Goal: Find contact information: Find contact information

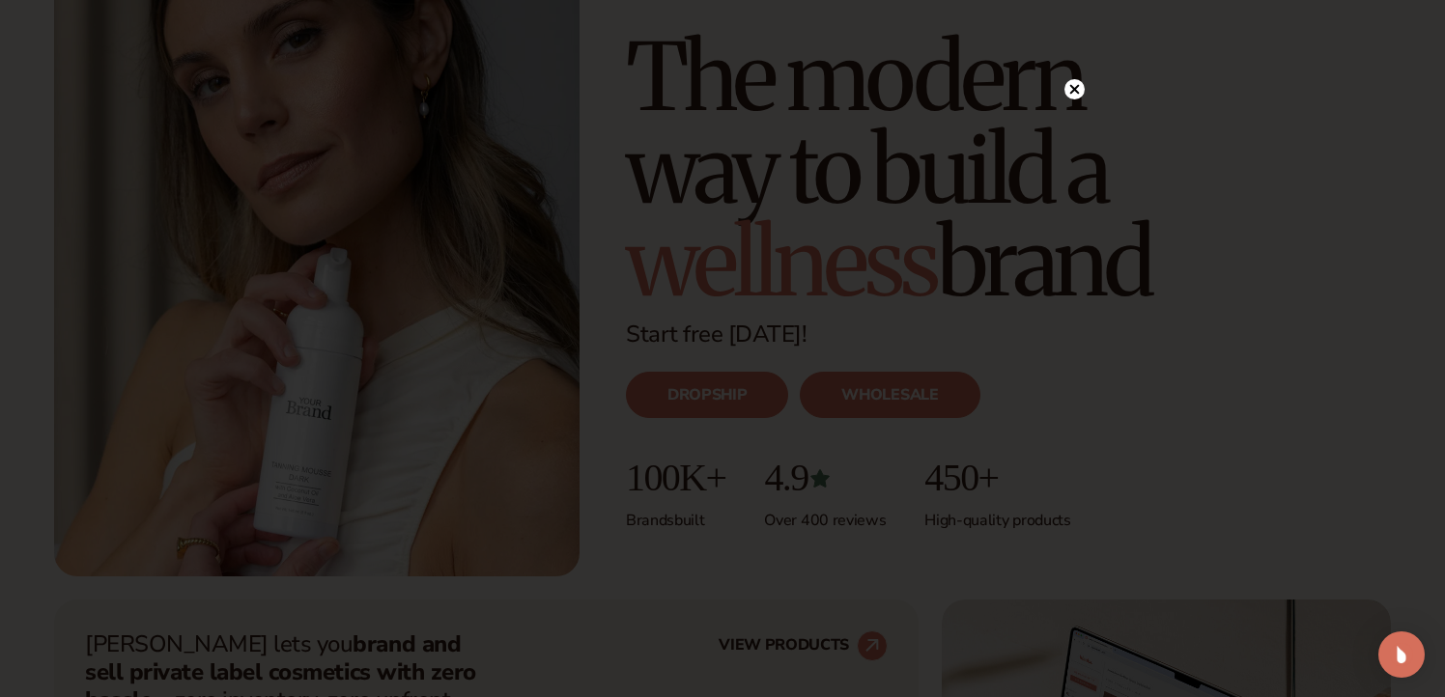
scroll to position [206, 0]
click at [1073, 128] on icon at bounding box center [1075, 129] width 10 height 10
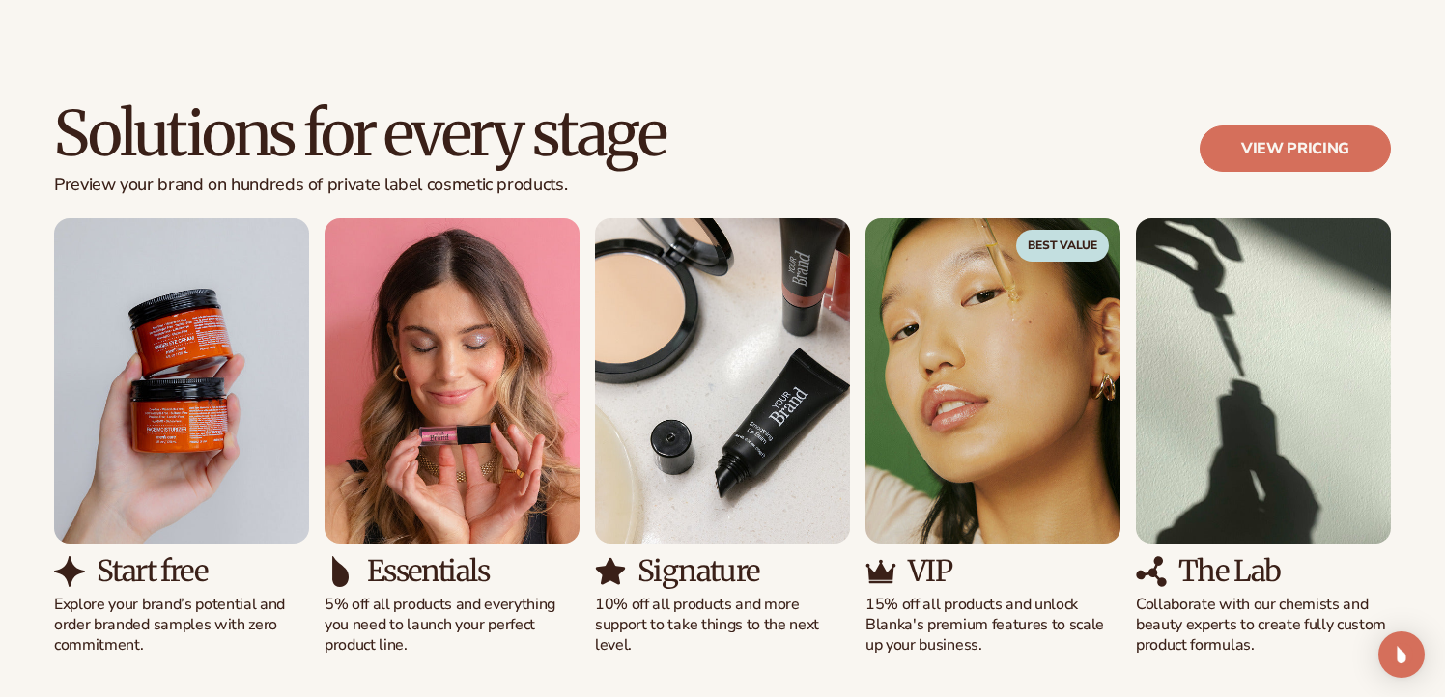
scroll to position [1713, 0]
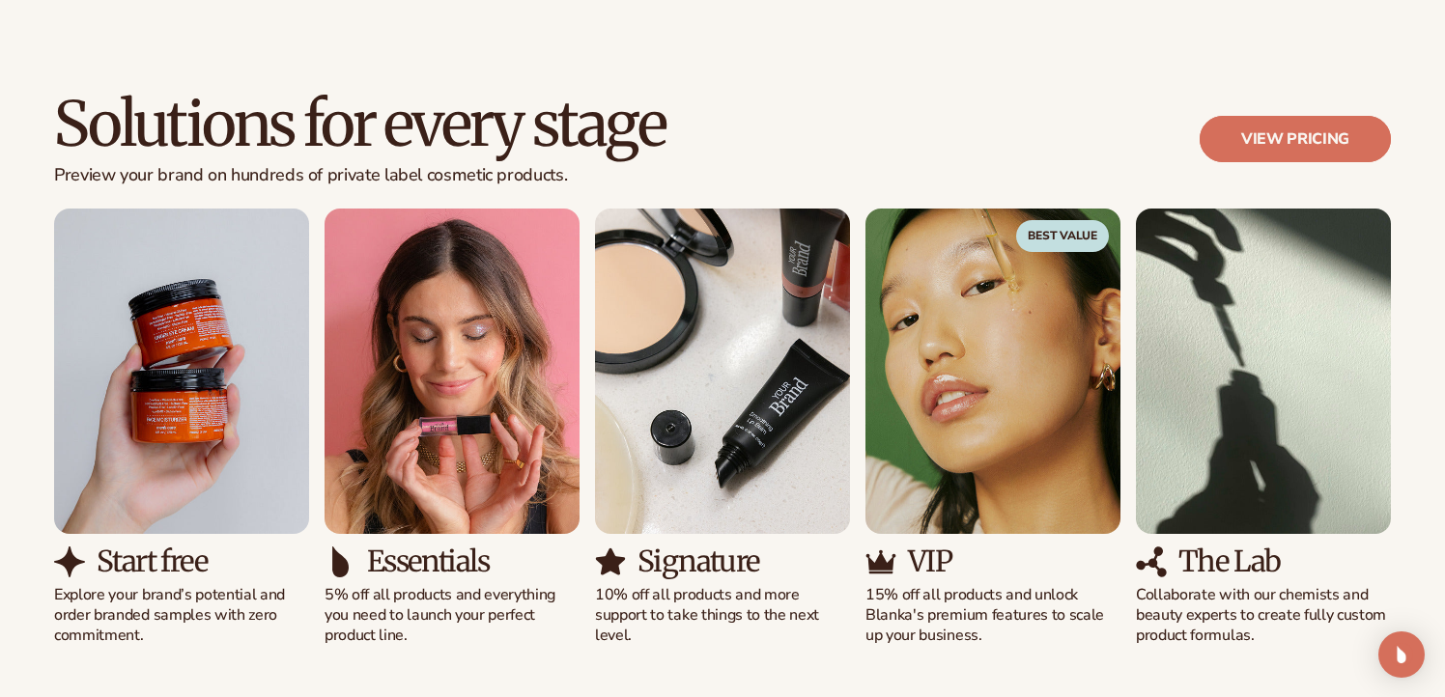
click at [1288, 143] on link "View pricing" at bounding box center [1295, 139] width 191 height 46
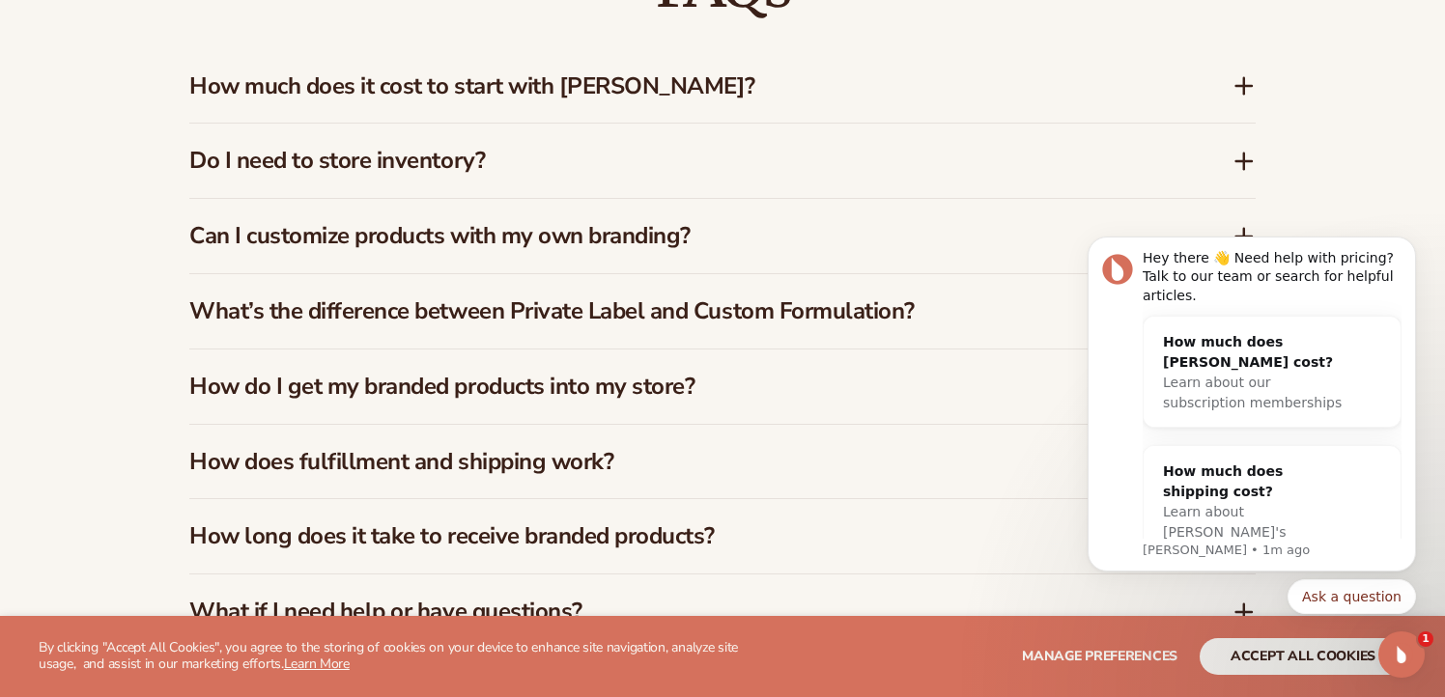
scroll to position [3241, 0]
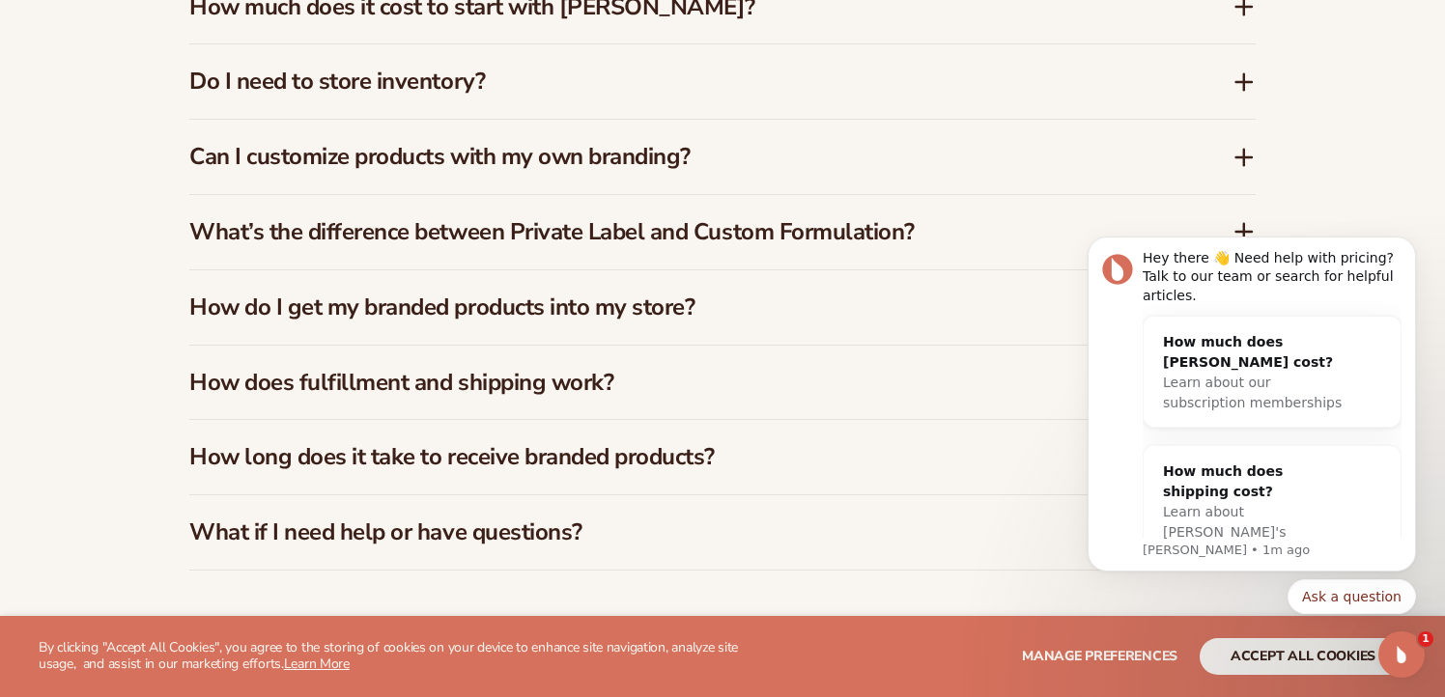
click at [1238, 9] on icon at bounding box center [1244, 6] width 23 height 23
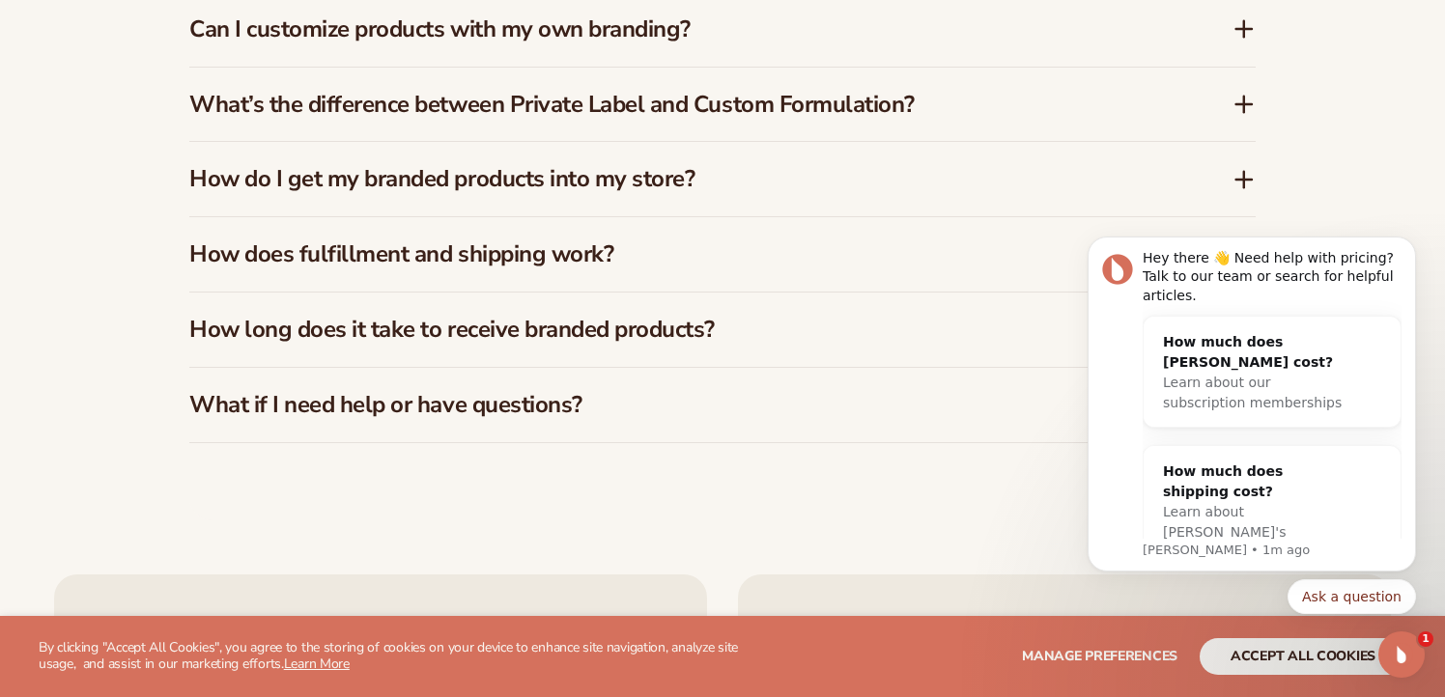
scroll to position [3420, 0]
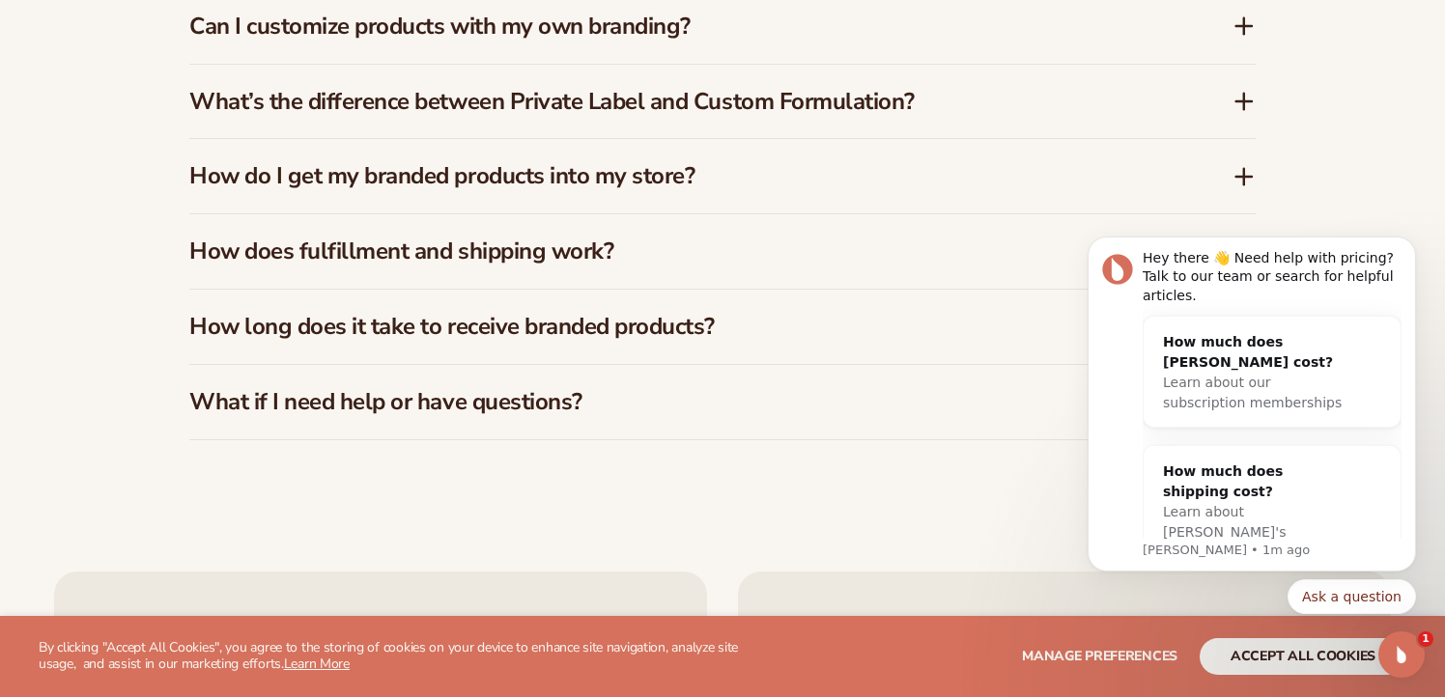
click at [1250, 101] on icon at bounding box center [1243, 101] width 15 height 0
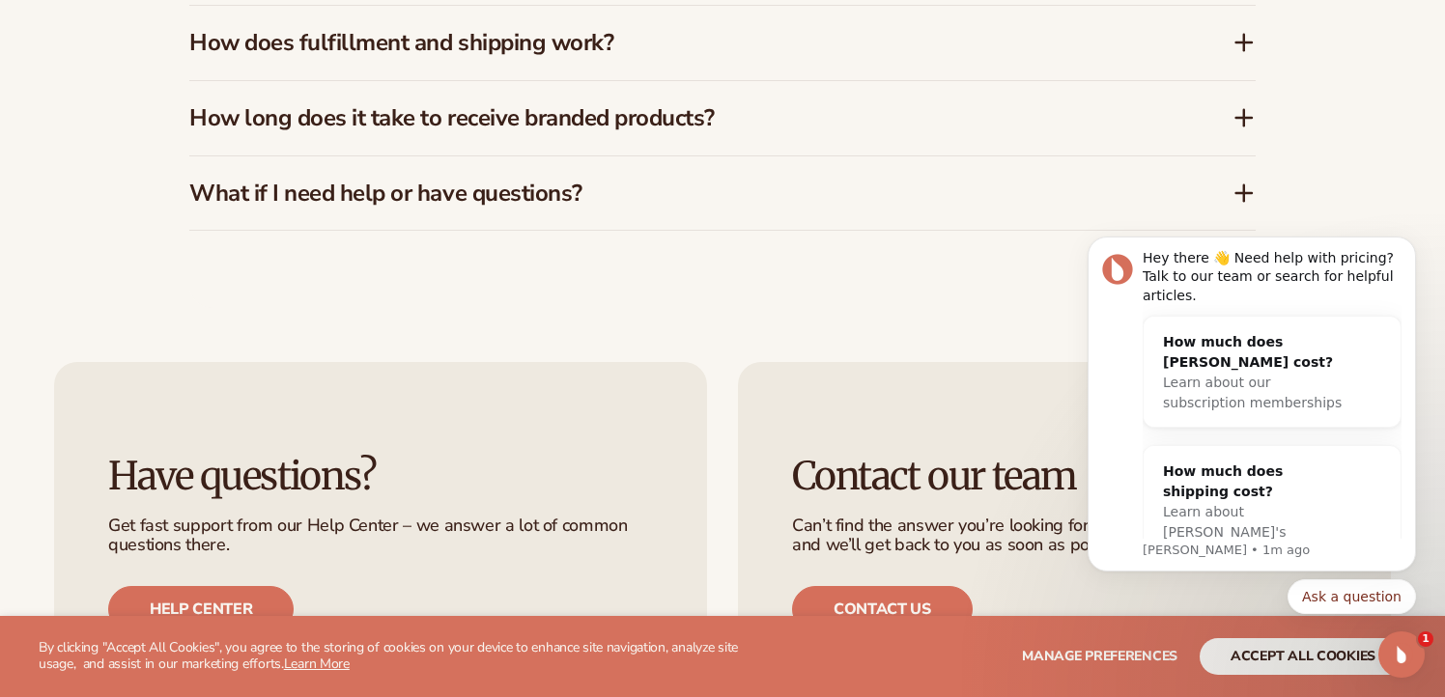
scroll to position [3654, 0]
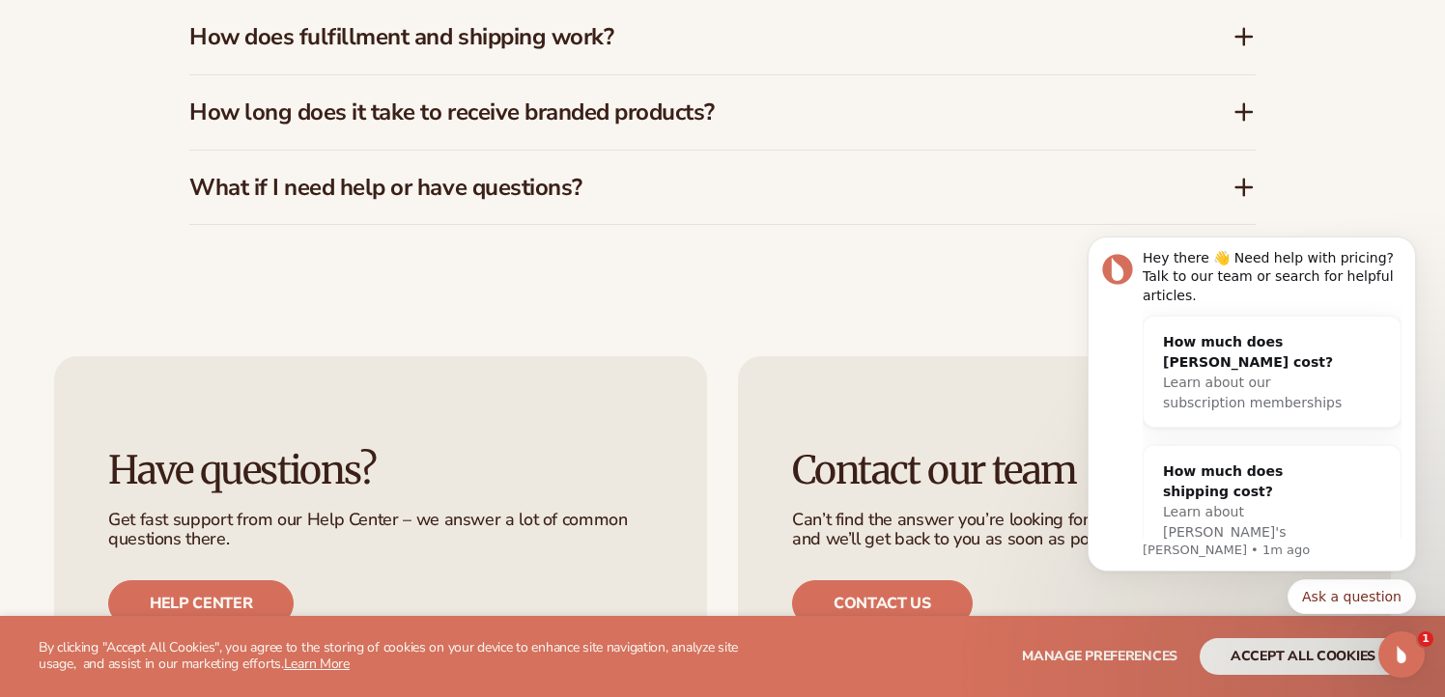
click at [1241, 118] on icon at bounding box center [1244, 111] width 23 height 23
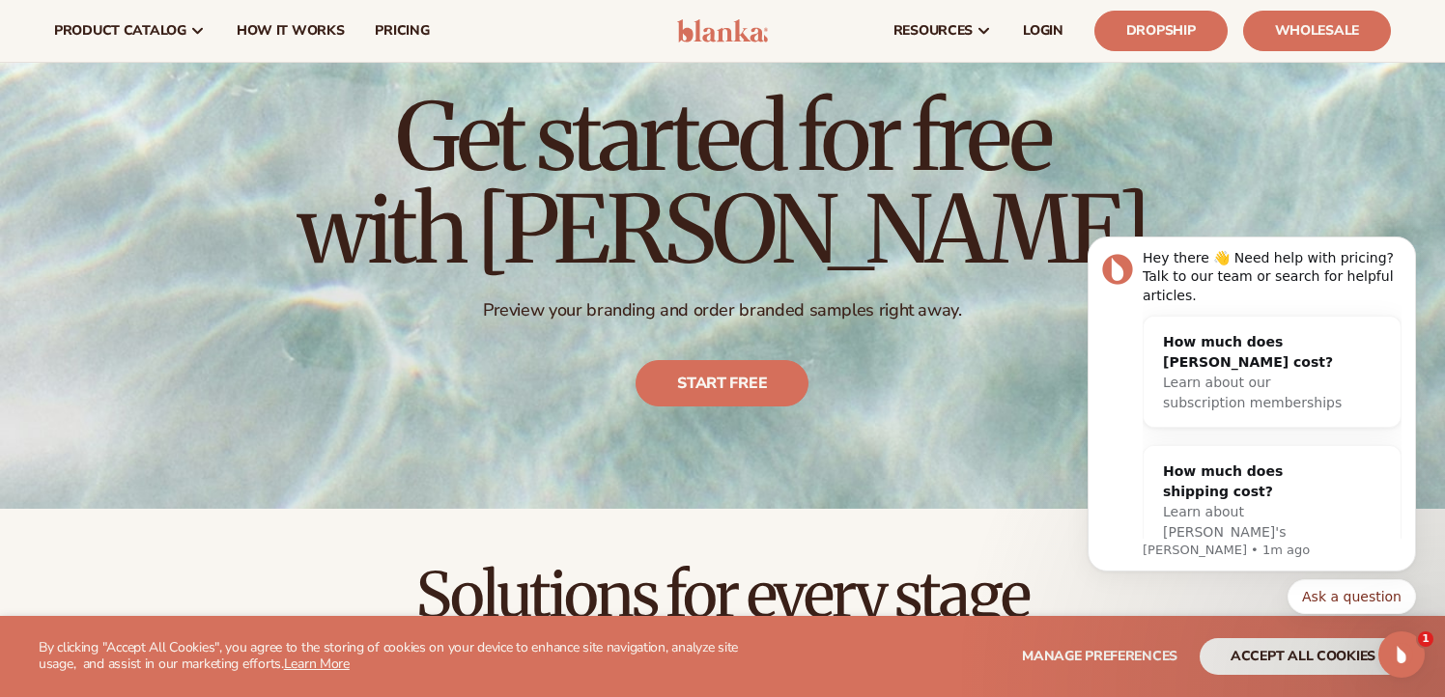
scroll to position [0, 0]
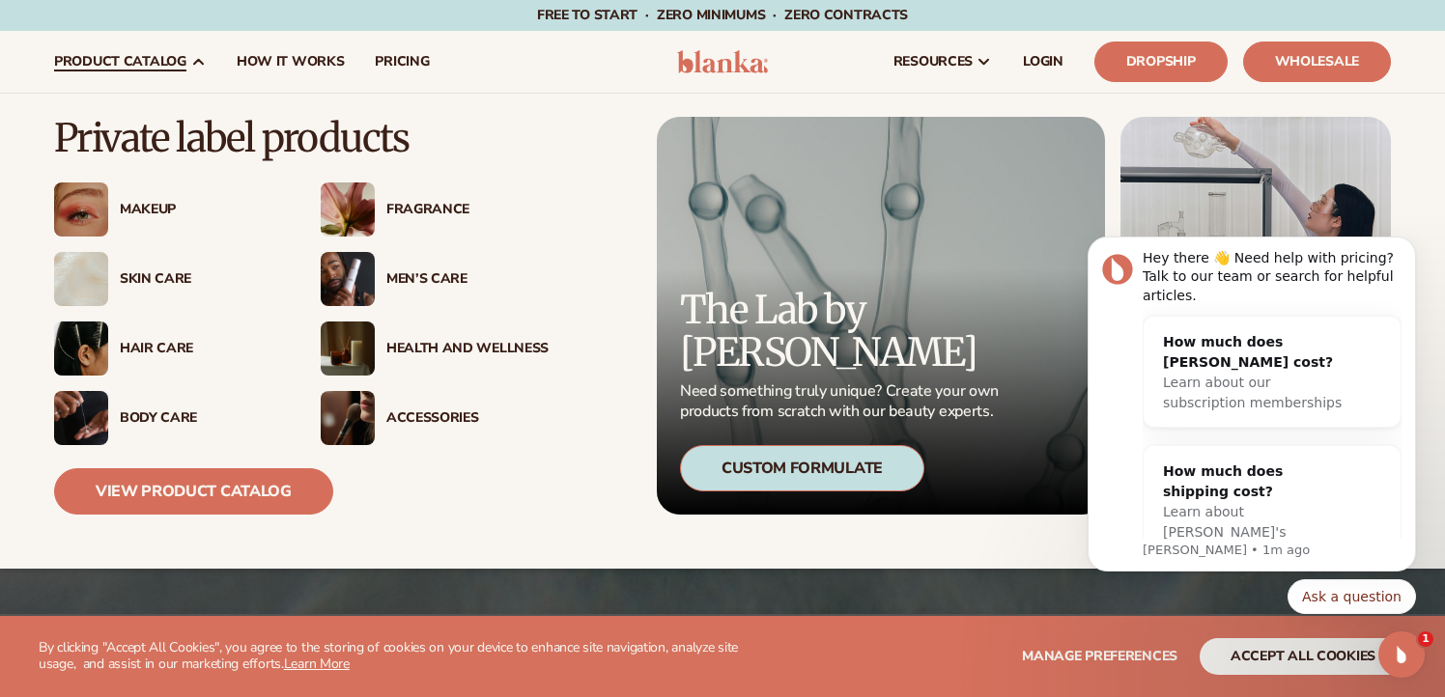
click at [153, 284] on div "Skin Care" at bounding box center [201, 279] width 162 height 16
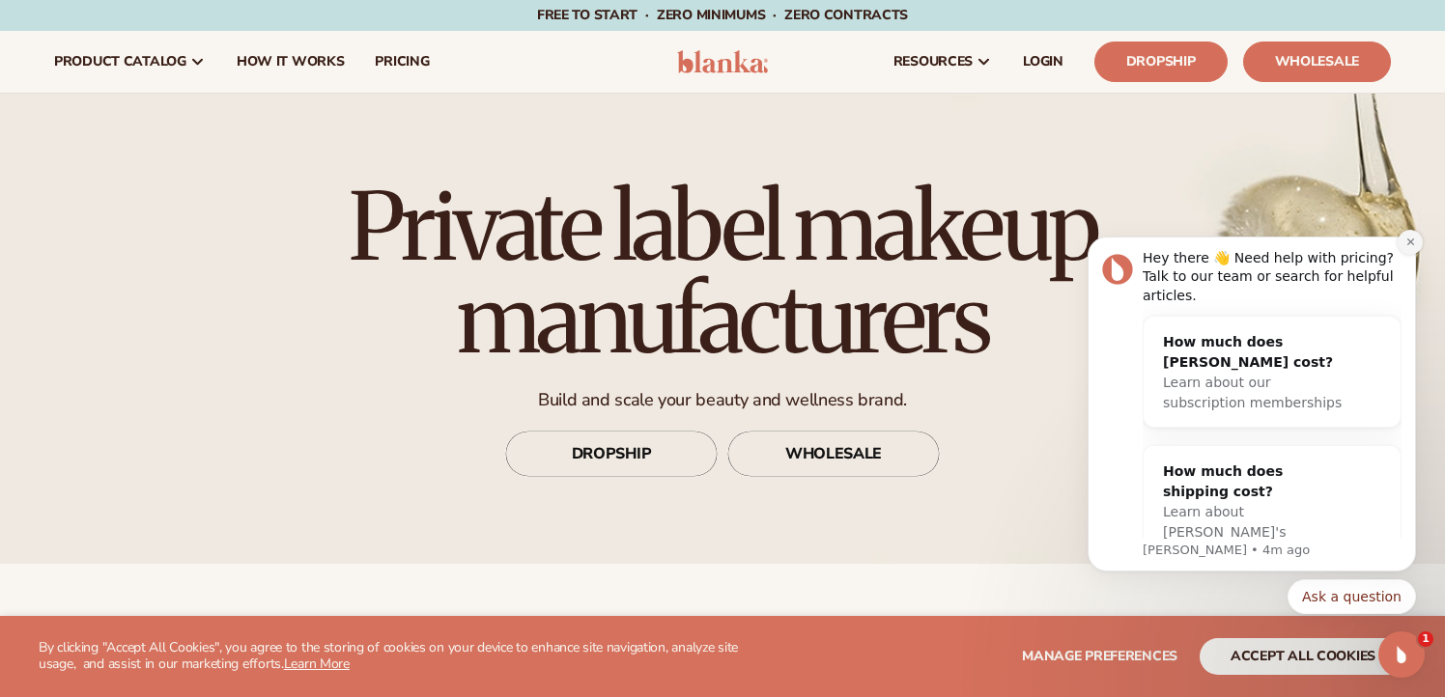
click at [1407, 244] on icon "Dismiss notification" at bounding box center [1411, 242] width 11 height 11
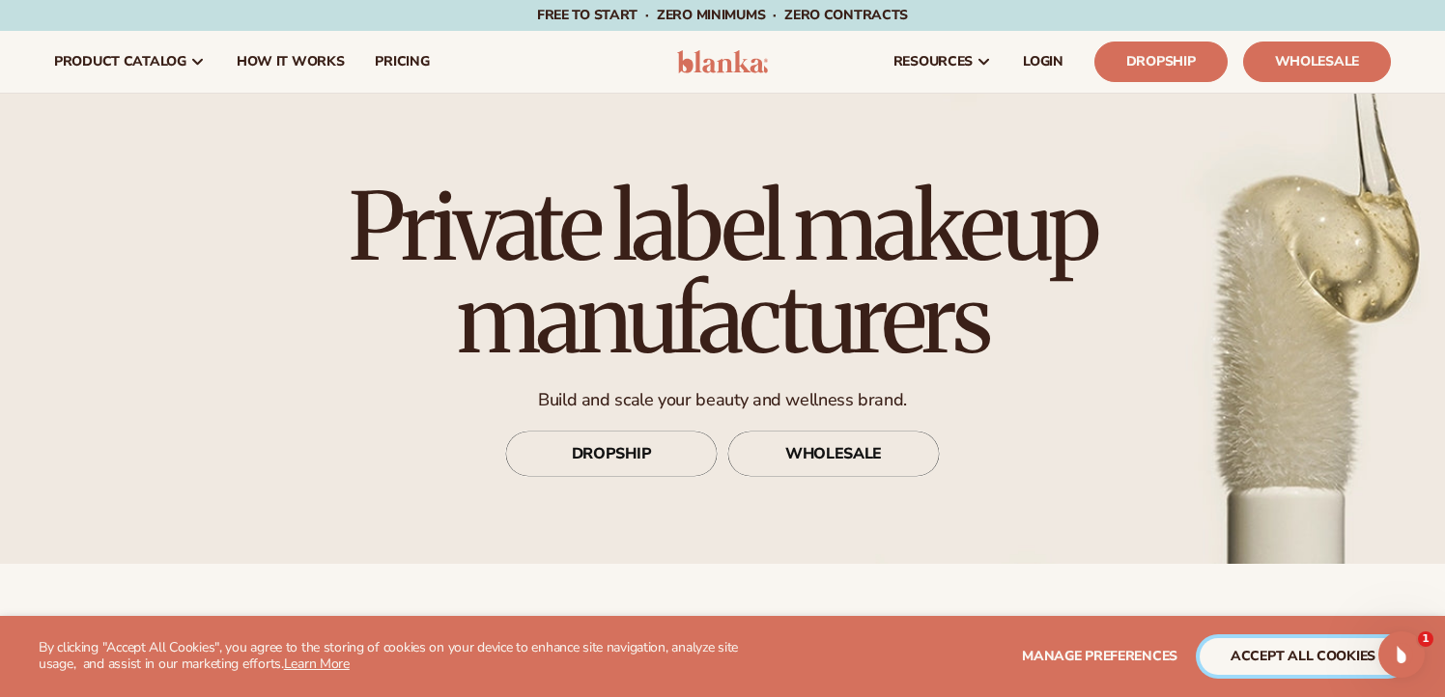
click at [1297, 656] on button "accept all cookies" at bounding box center [1303, 657] width 207 height 37
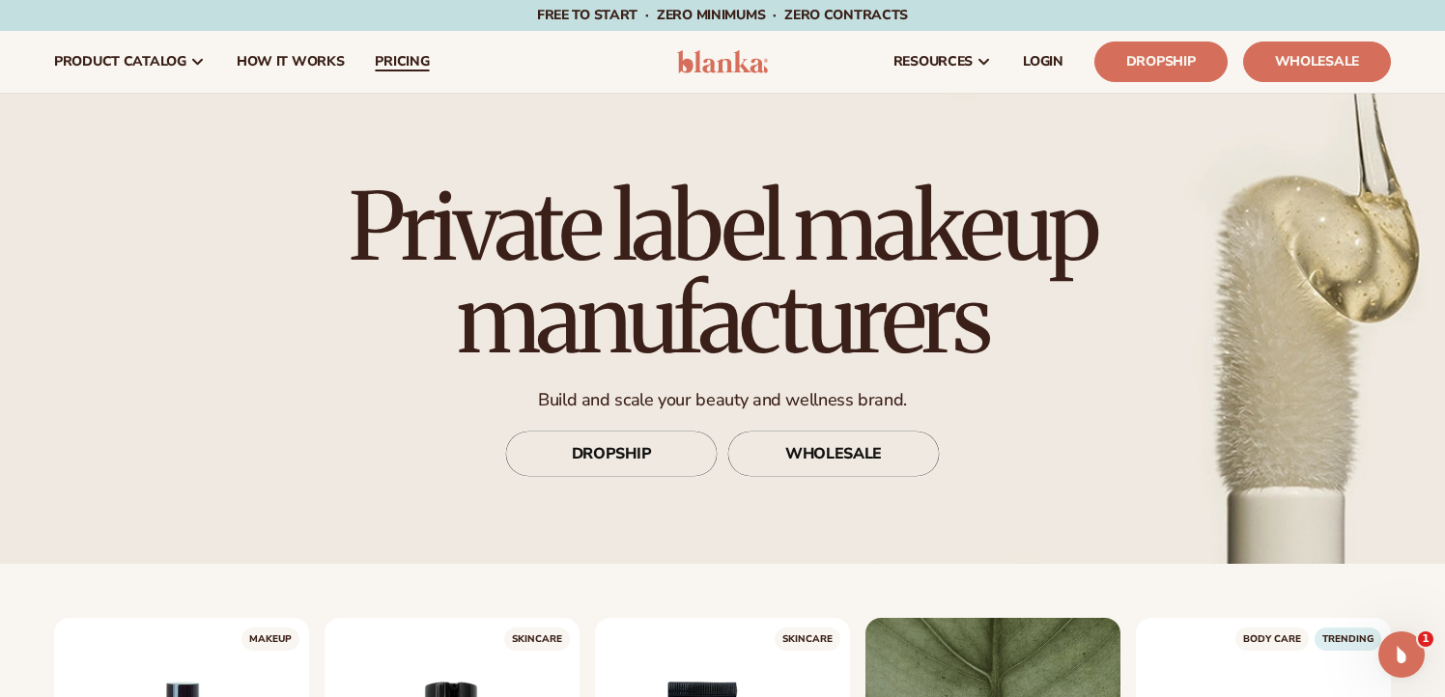
click at [408, 65] on span "pricing" at bounding box center [402, 61] width 54 height 15
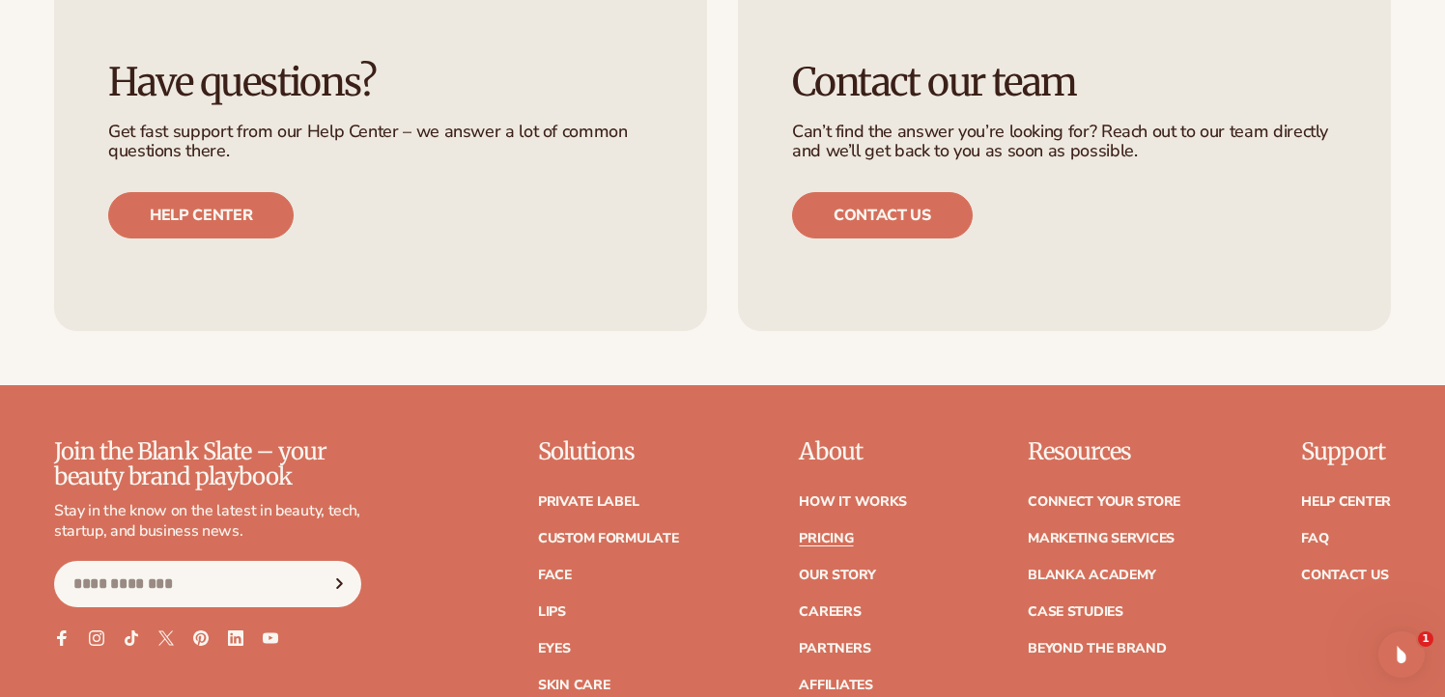
scroll to position [3927, 0]
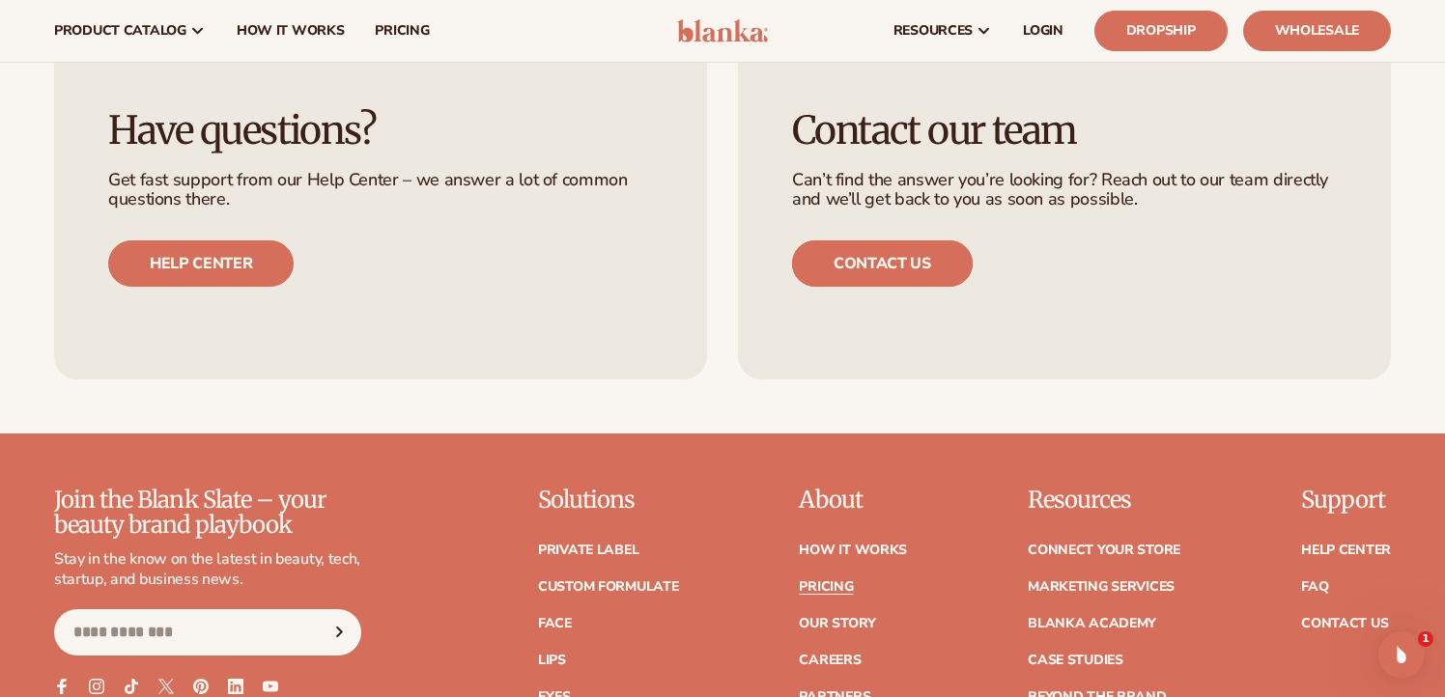
click at [872, 276] on link "Contact us" at bounding box center [882, 264] width 181 height 46
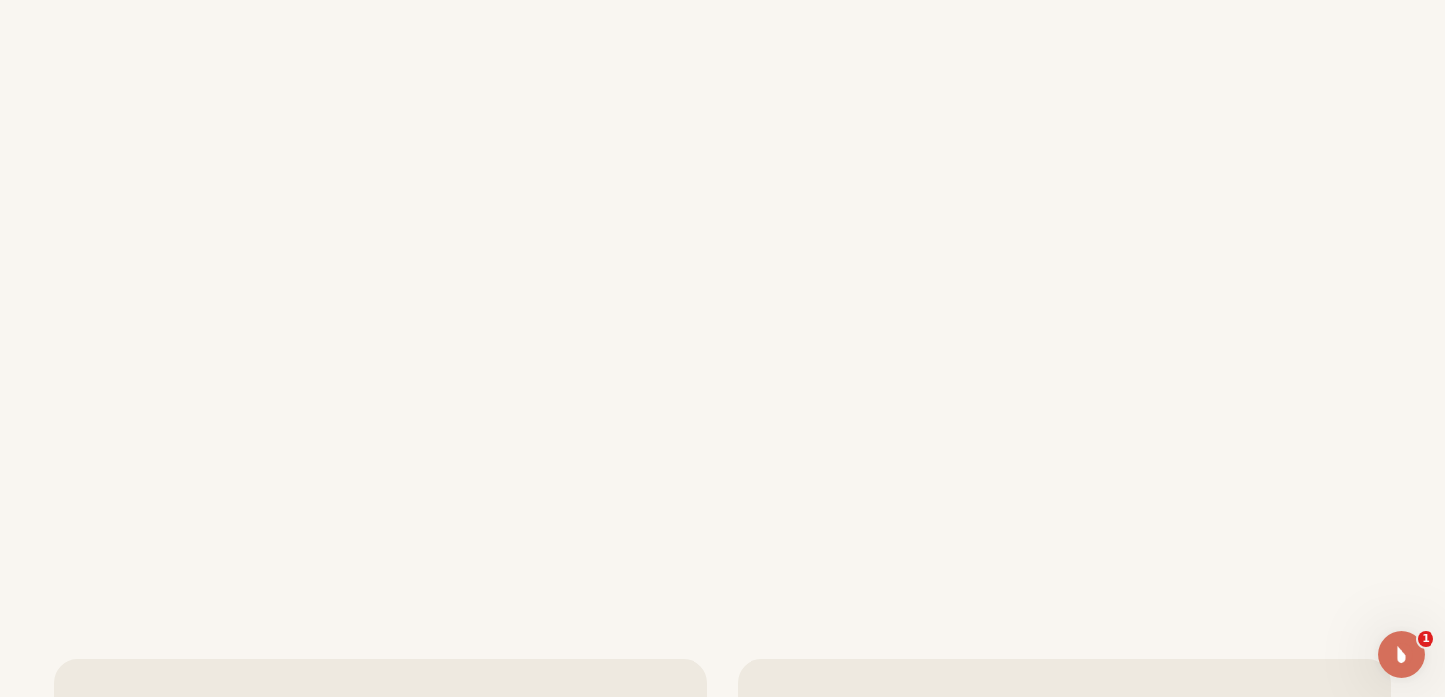
scroll to position [774, 0]
